Goal: Navigation & Orientation: Find specific page/section

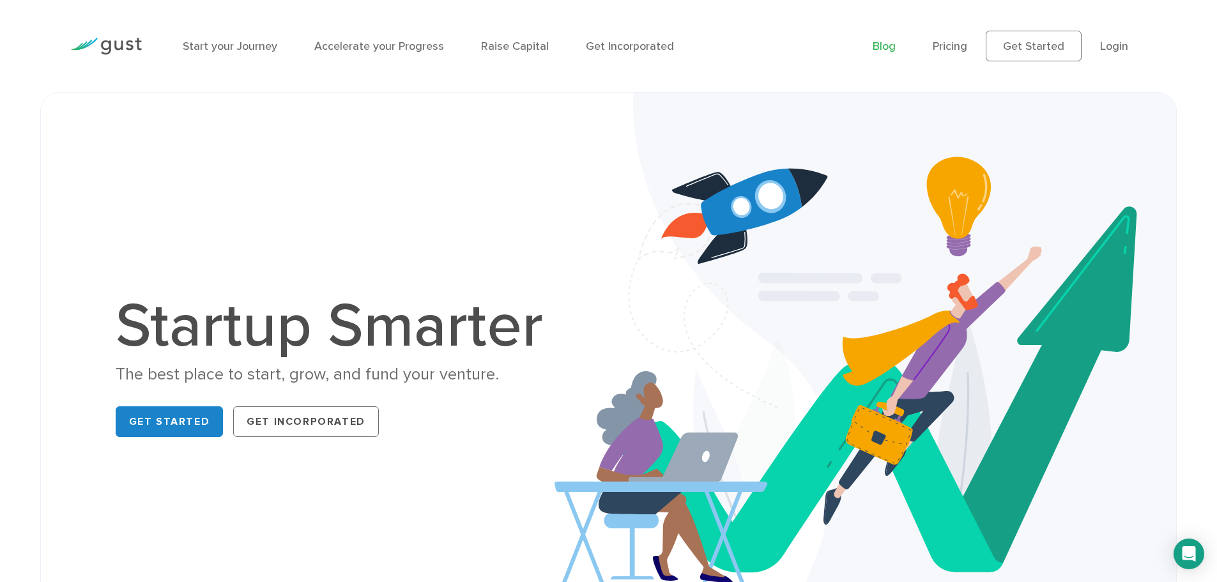
click at [880, 49] on link "Blog" at bounding box center [884, 46] width 23 height 13
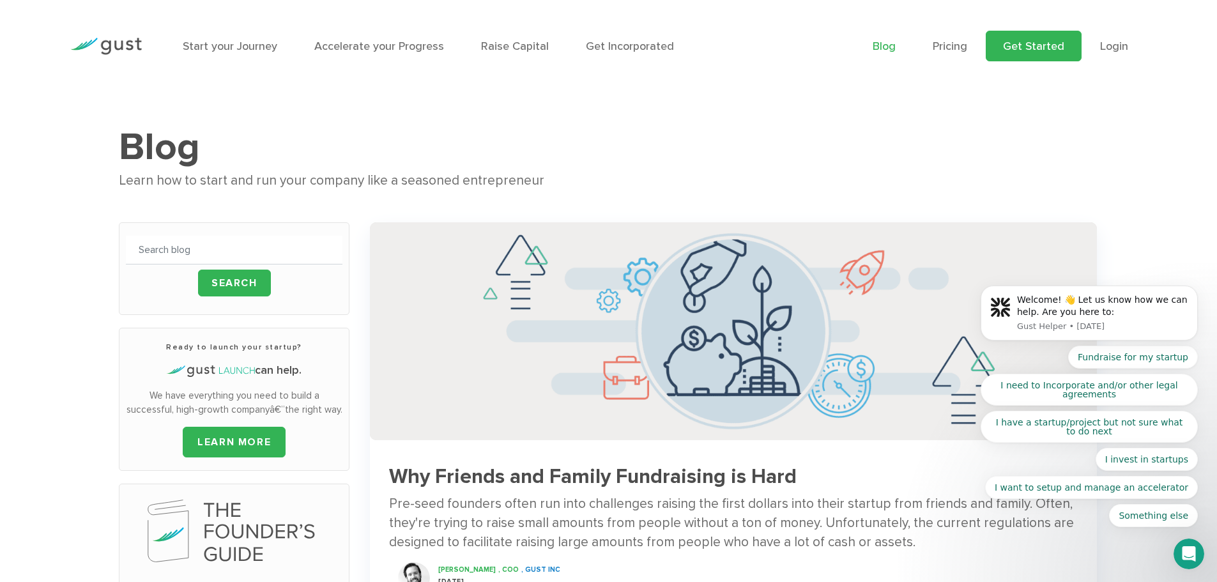
click at [1035, 42] on link "Get Started" at bounding box center [1034, 46] width 96 height 31
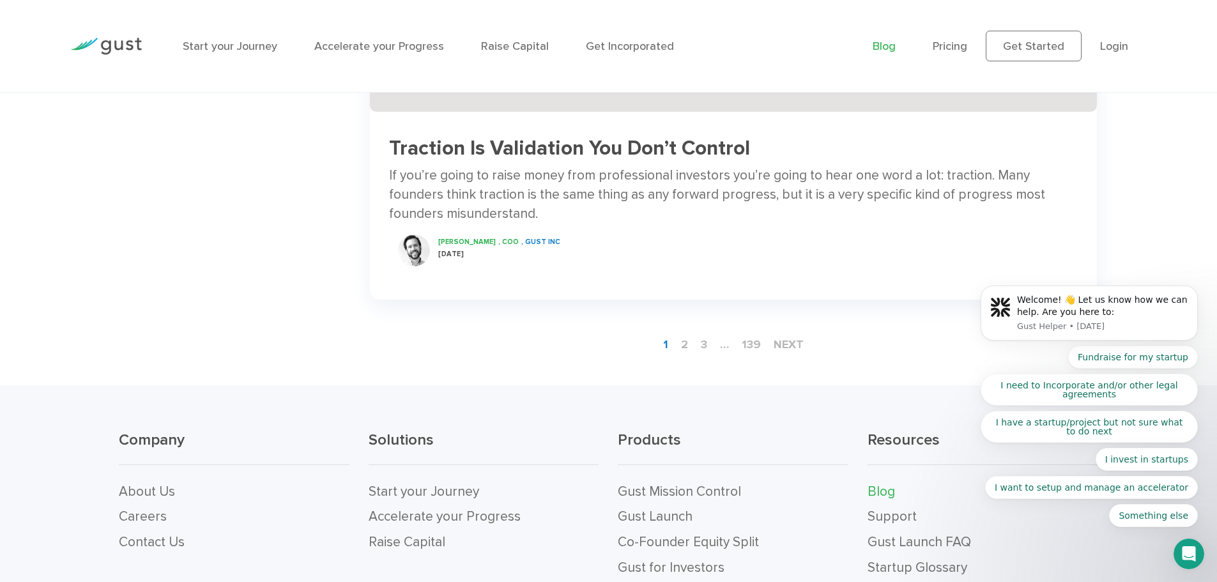
scroll to position [2278, 0]
